Goal: Check status: Check status

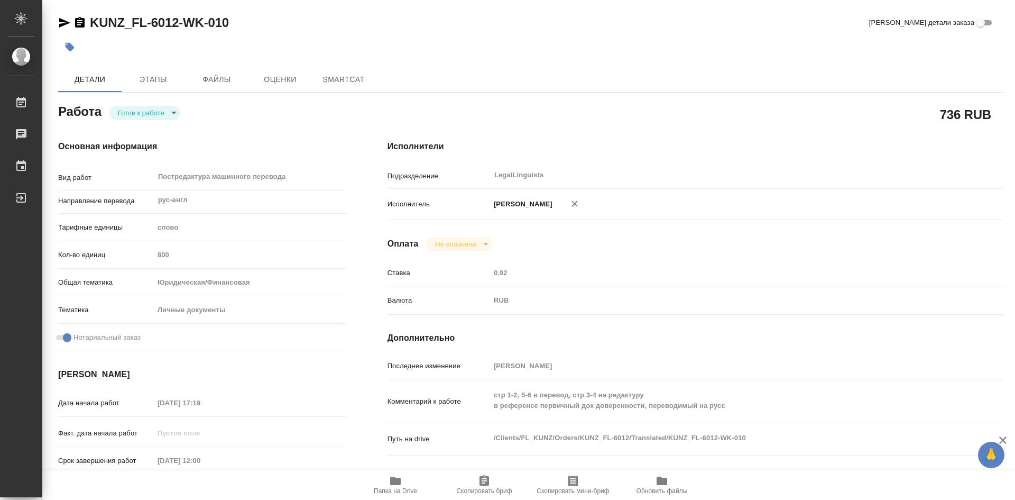
type textarea "x"
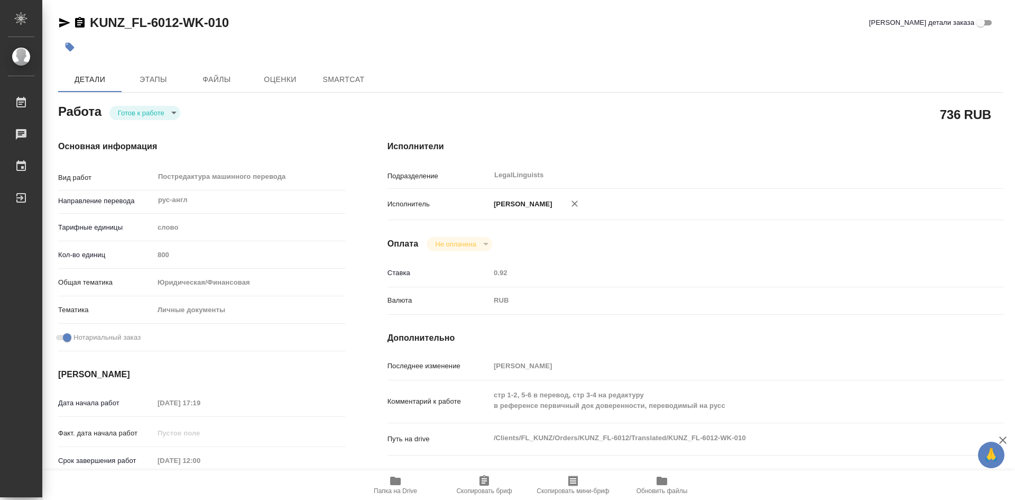
type textarea "x"
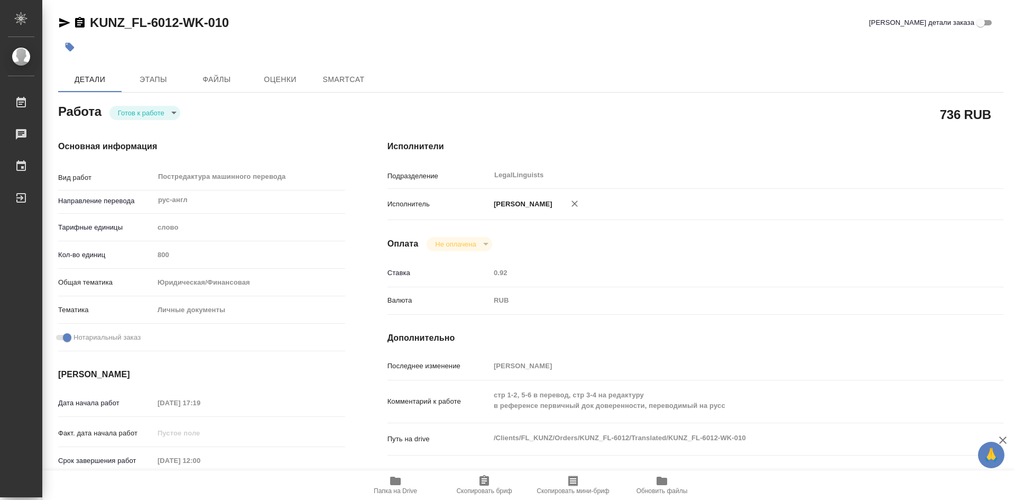
type textarea "x"
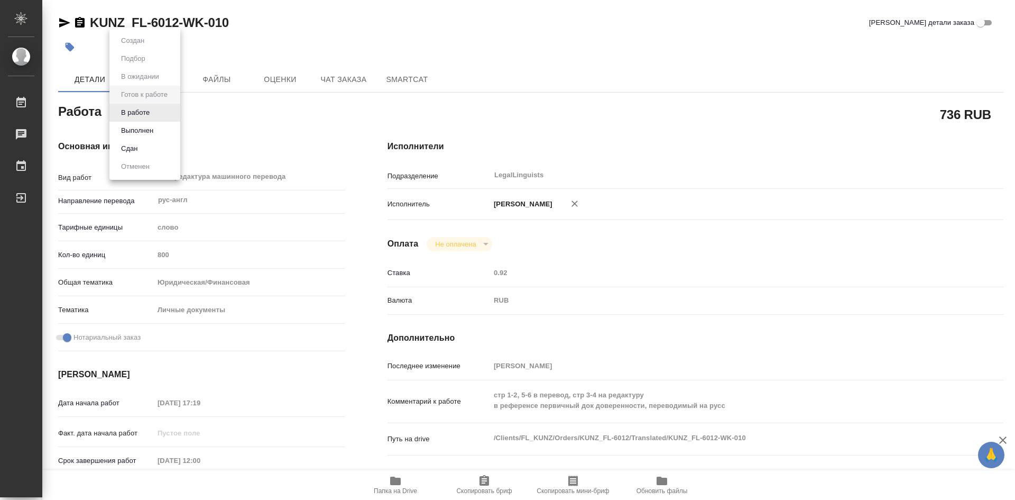
click at [173, 115] on body "🙏 .cls-1 fill:#fff; AWATERA [PERSON_NAME] Работы Чаты График Выйти KUNZ_FL-6012…" at bounding box center [507, 250] width 1015 height 500
type textarea "x"
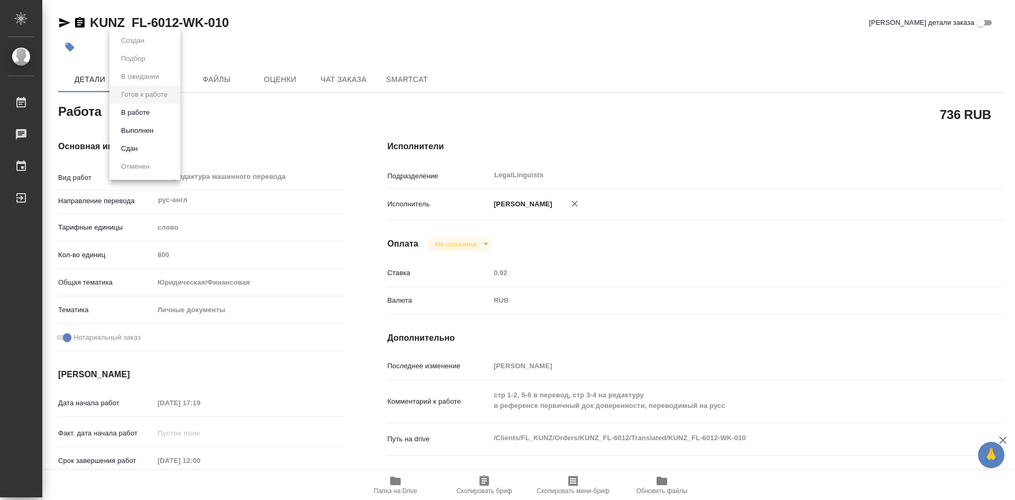
type textarea "x"
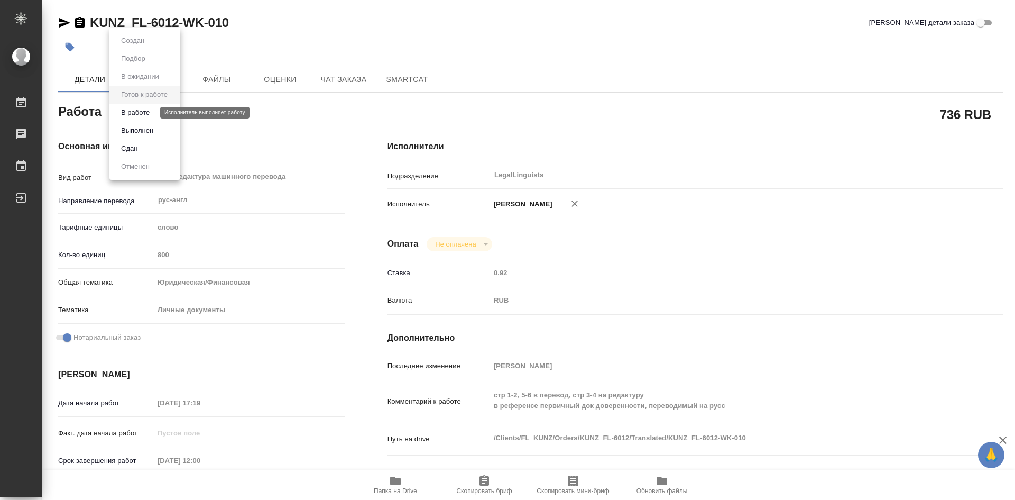
type textarea "x"
click at [140, 113] on button "В работе" at bounding box center [135, 113] width 35 height 12
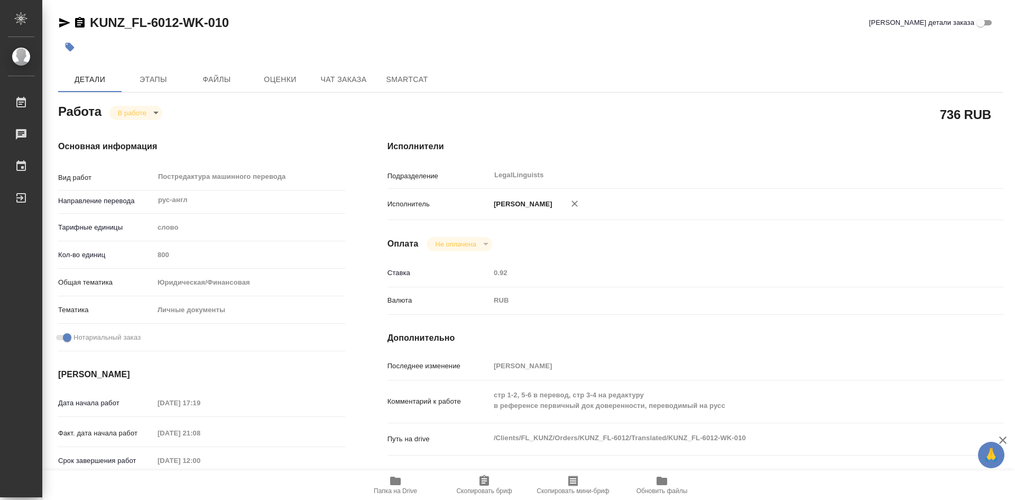
type textarea "x"
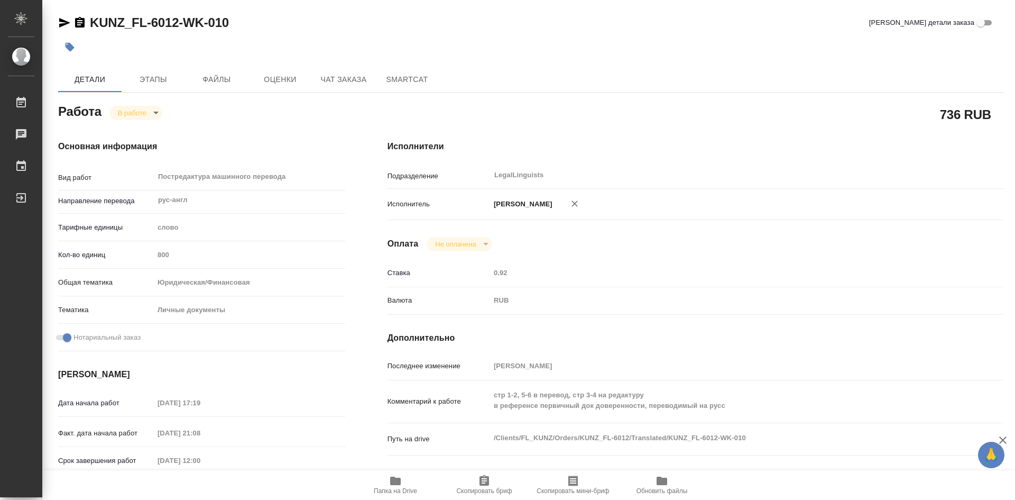
type textarea "x"
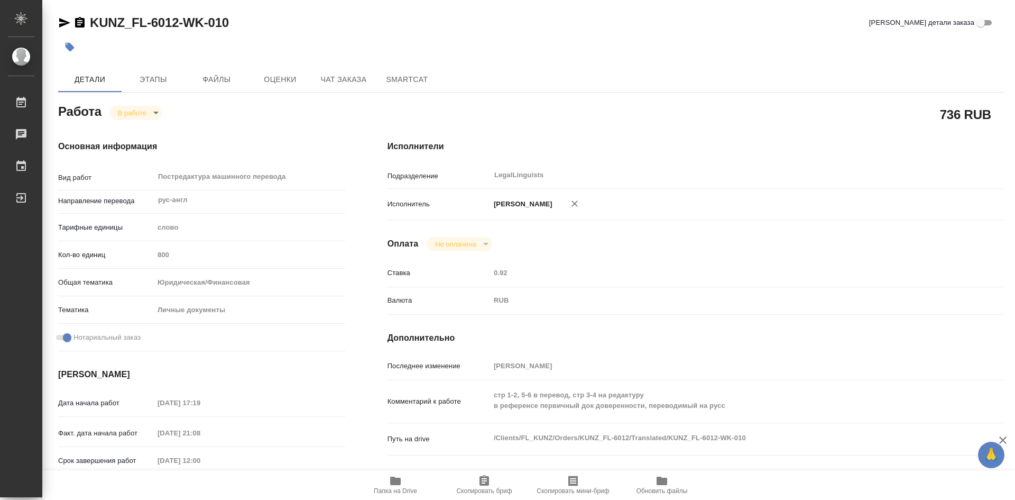
type textarea "x"
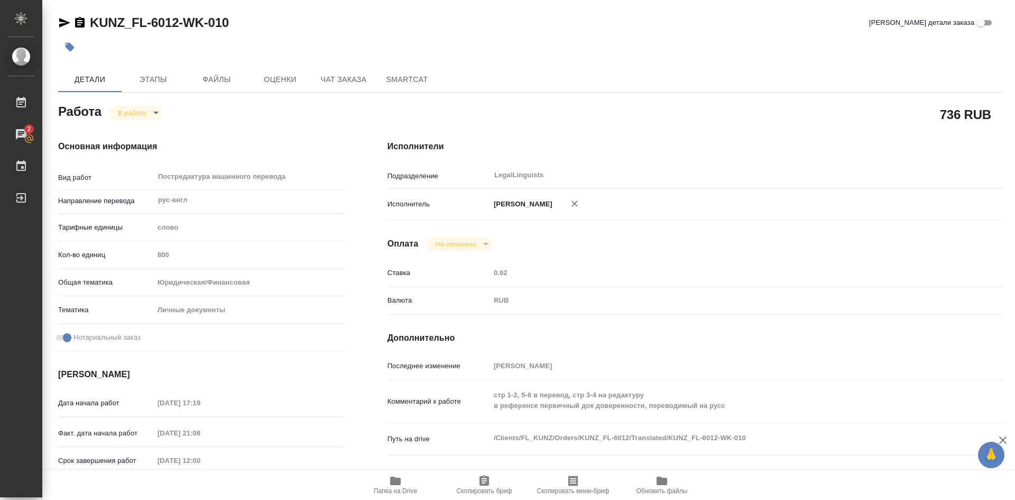
click at [158, 114] on body "🙏 .cls-1 fill:#fff; AWATERA [PERSON_NAME] Работы 2 Чаты График Выйти KUNZ_FL-60…" at bounding box center [507, 250] width 1015 height 500
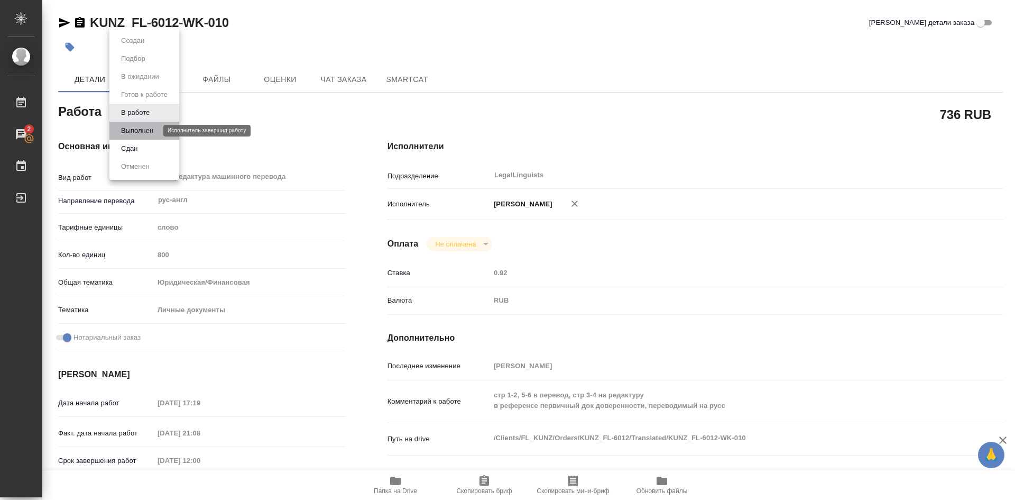
click at [145, 127] on button "Выполнен" at bounding box center [137, 131] width 39 height 12
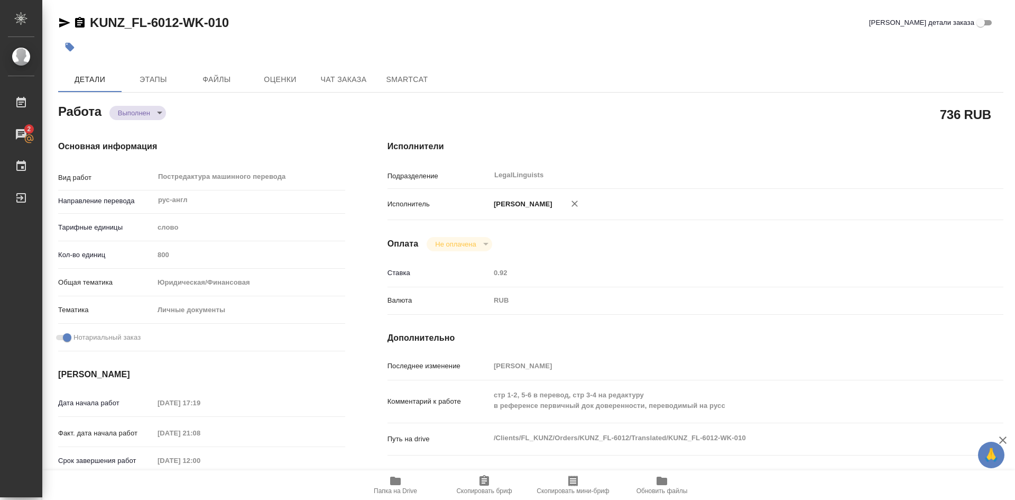
type textarea "x"
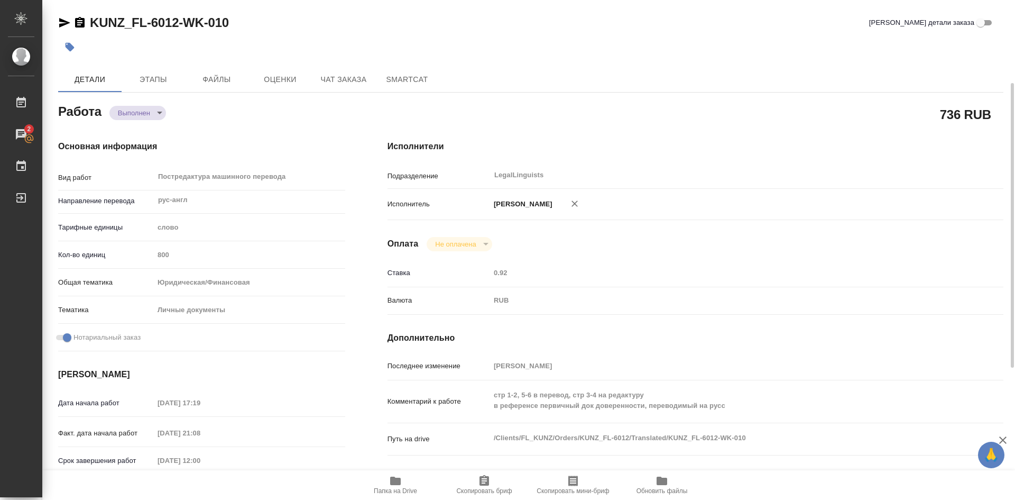
scroll to position [106, 0]
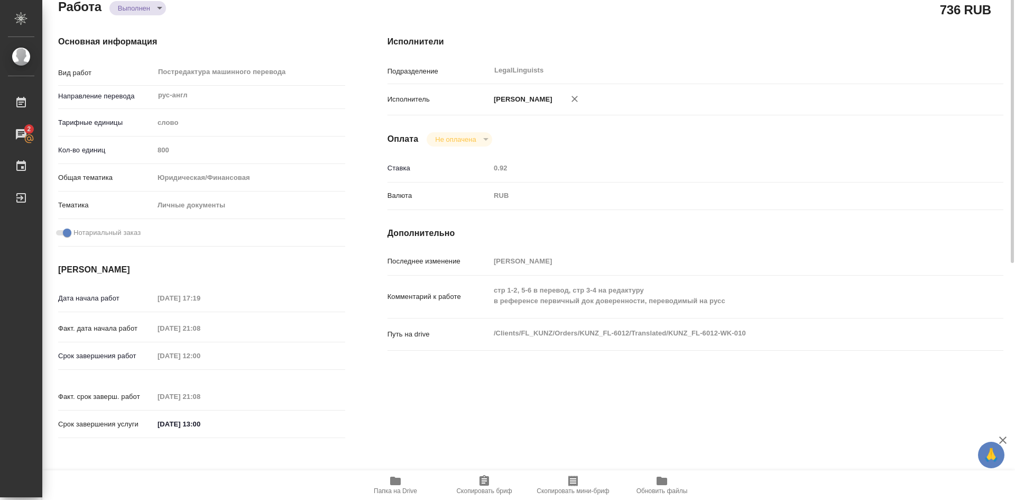
type textarea "x"
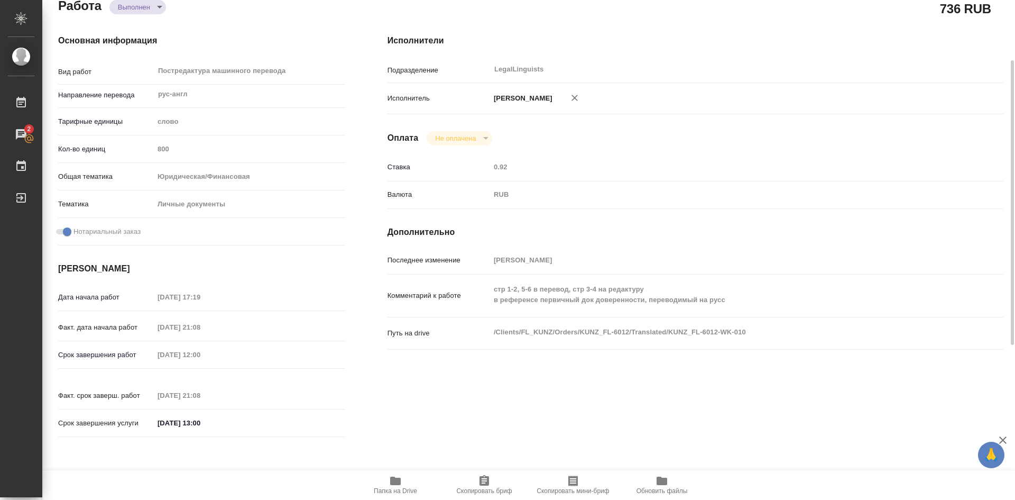
click at [402, 483] on span "Папка на Drive" at bounding box center [396, 484] width 76 height 20
